Goal: Transaction & Acquisition: Purchase product/service

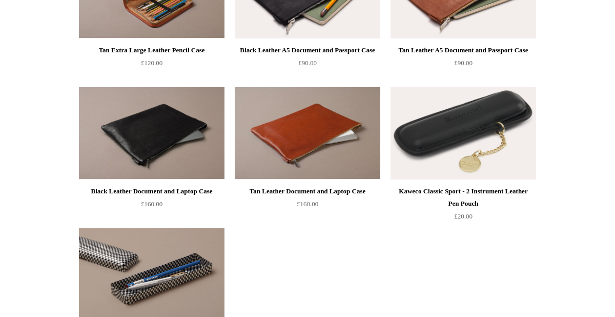
scroll to position [892, 0]
